Goal: Task Accomplishment & Management: Manage account settings

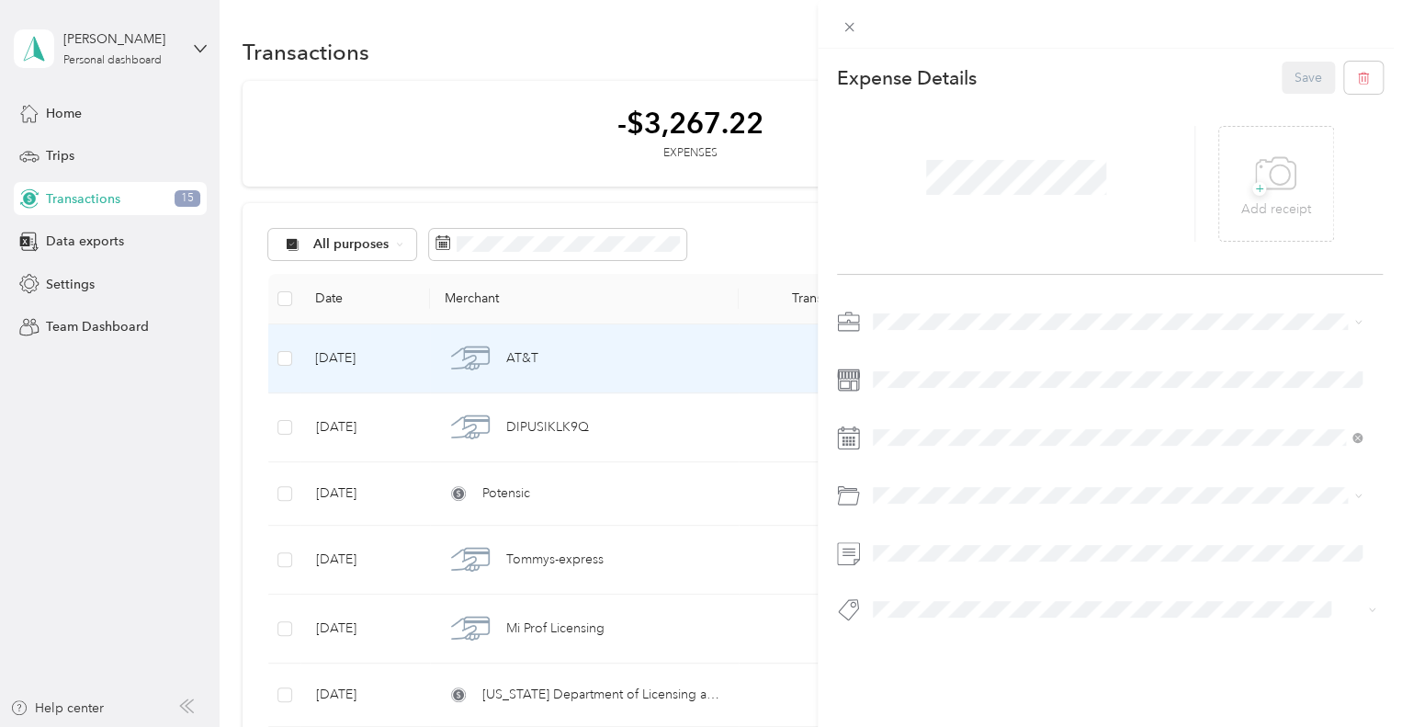
click at [59, 107] on div "This expense cannot be edited because it is either under review, approved, or p…" at bounding box center [701, 363] width 1402 height 727
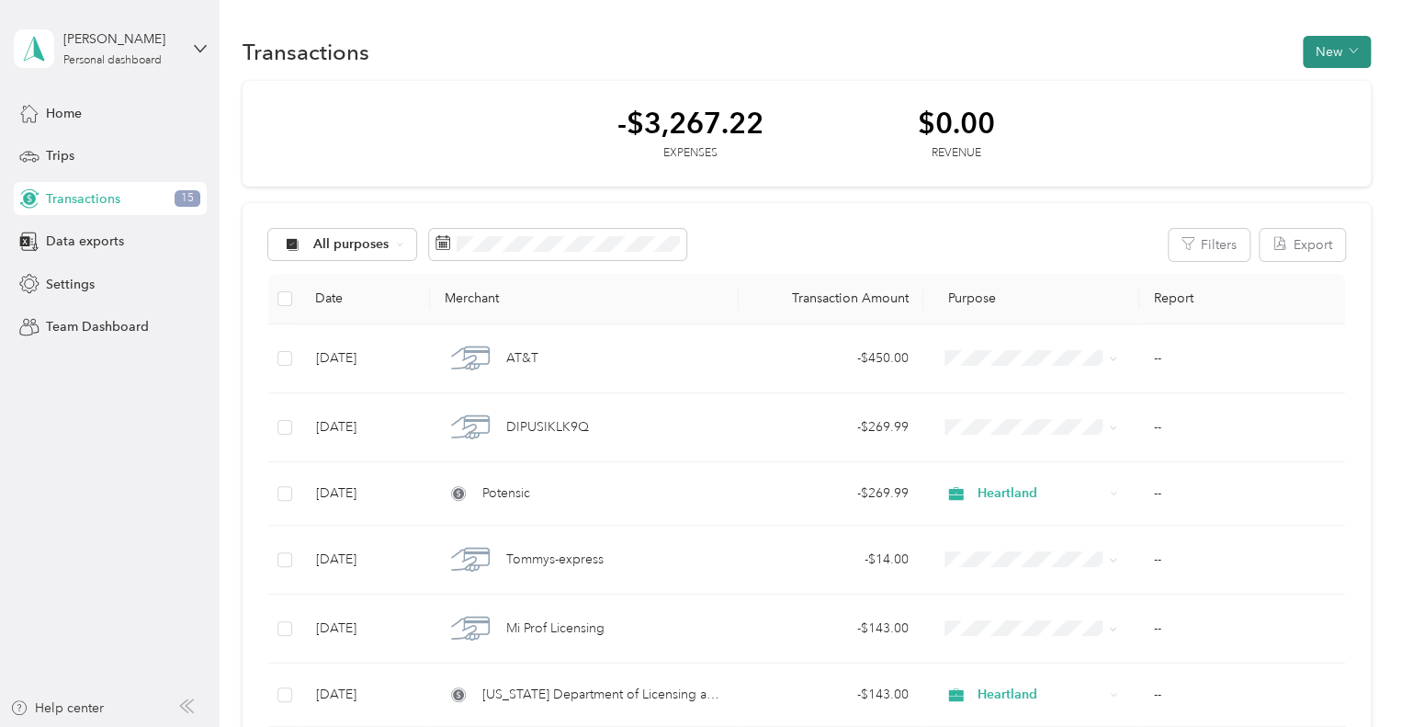
click at [1335, 54] on button "New" at bounding box center [1336, 52] width 68 height 32
click at [1331, 80] on span "Expense" at bounding box center [1326, 85] width 50 height 19
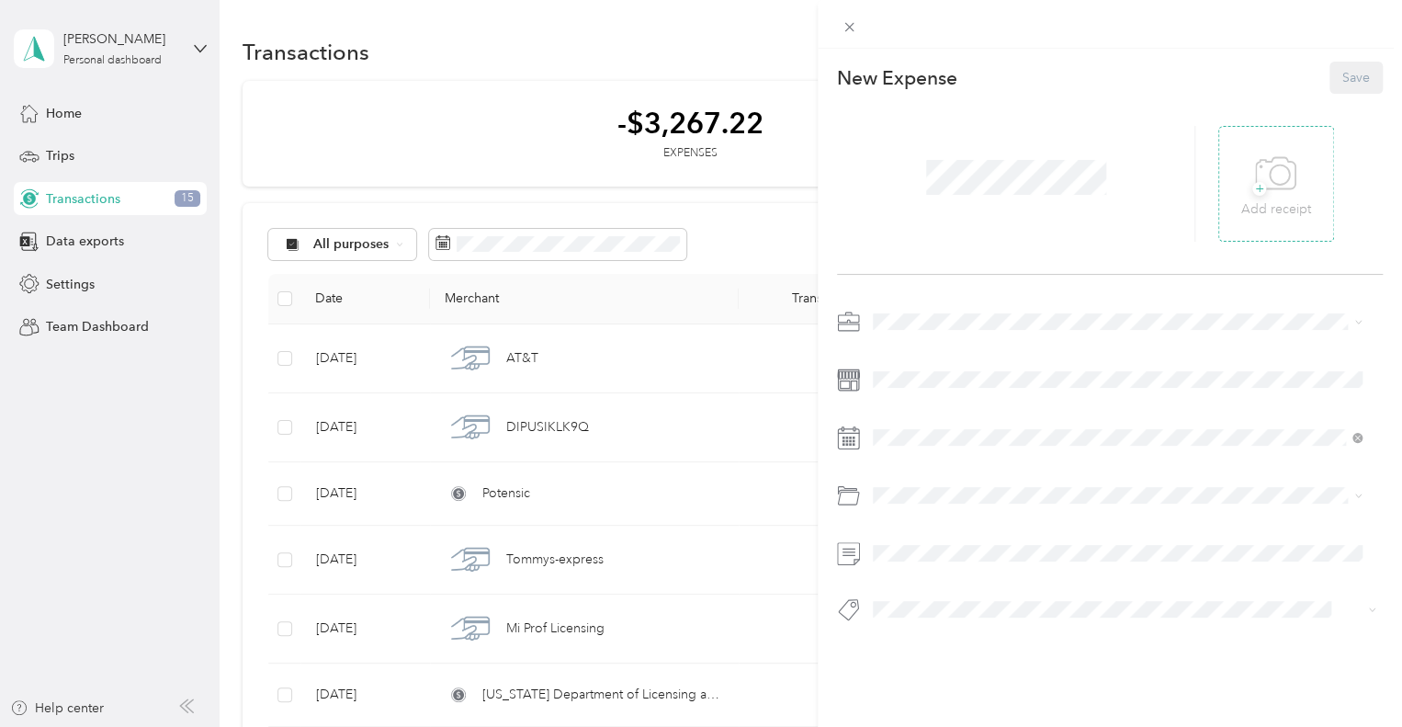
click at [1256, 175] on icon at bounding box center [1275, 174] width 41 height 51
click at [929, 503] on div "Heartland" at bounding box center [1117, 507] width 476 height 19
click at [952, 568] on span "Electronics (Phone, Laptop, etc.)" at bounding box center [973, 566] width 188 height 16
click at [1349, 73] on button "Save" at bounding box center [1355, 78] width 53 height 32
